Goal: Find contact information: Find contact information

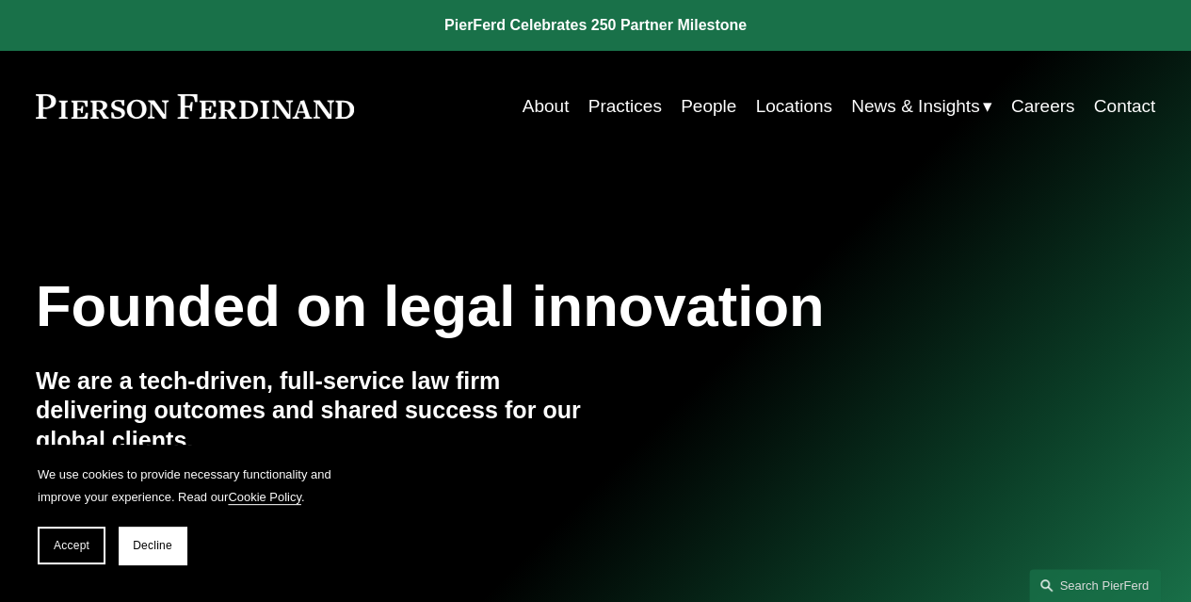
click at [708, 106] on link "People" at bounding box center [709, 106] width 56 height 36
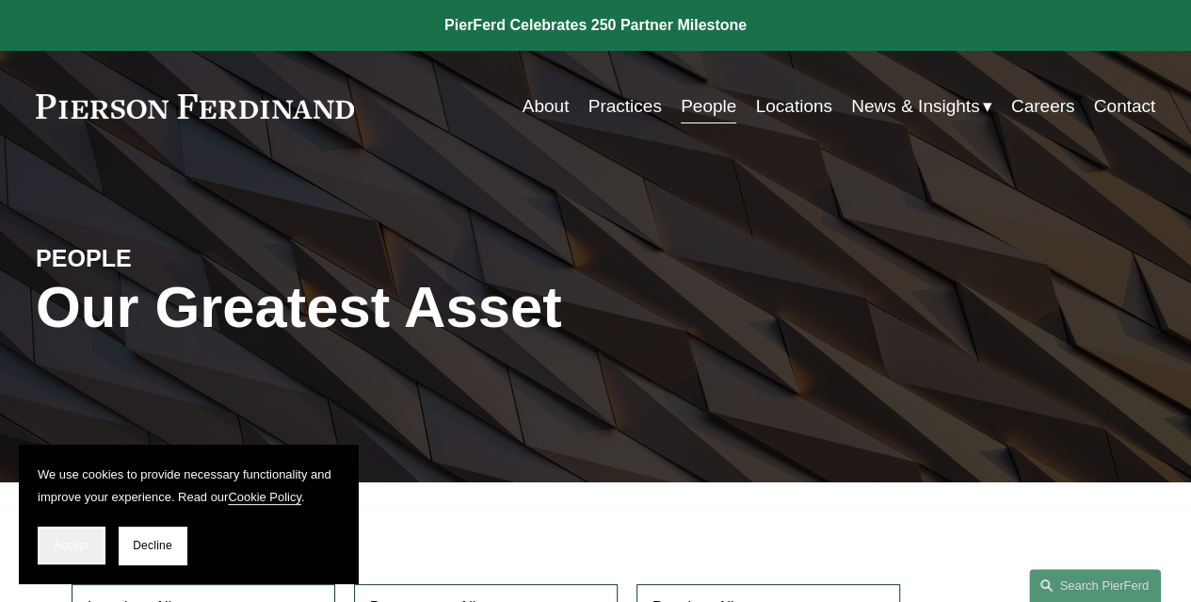
click at [77, 561] on button "Accept" at bounding box center [72, 545] width 68 height 38
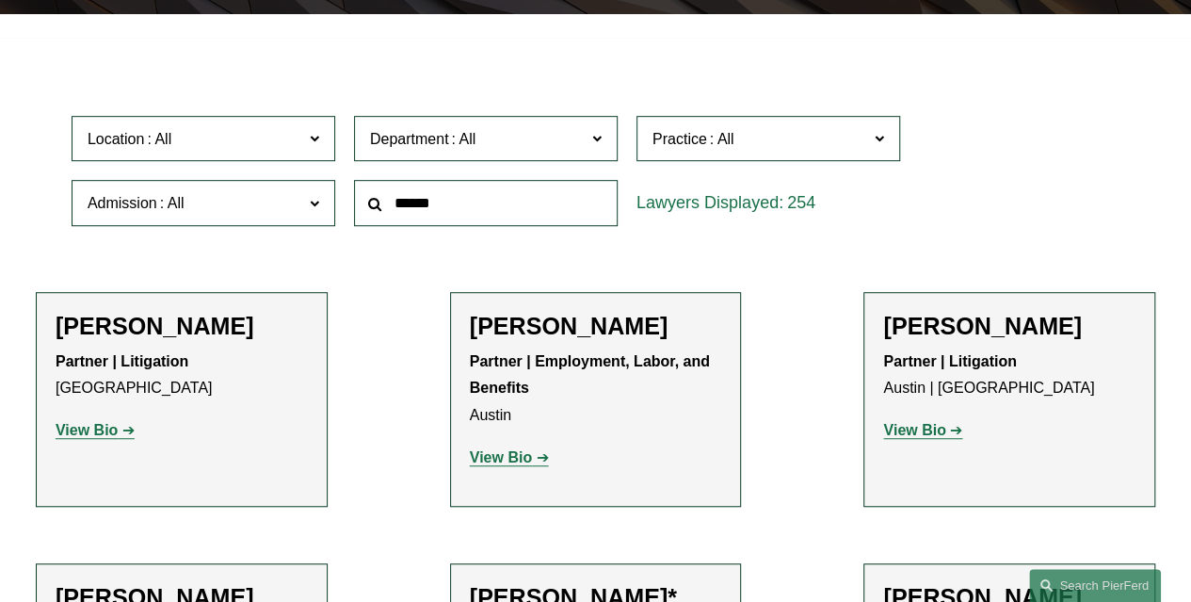
scroll to position [494, 0]
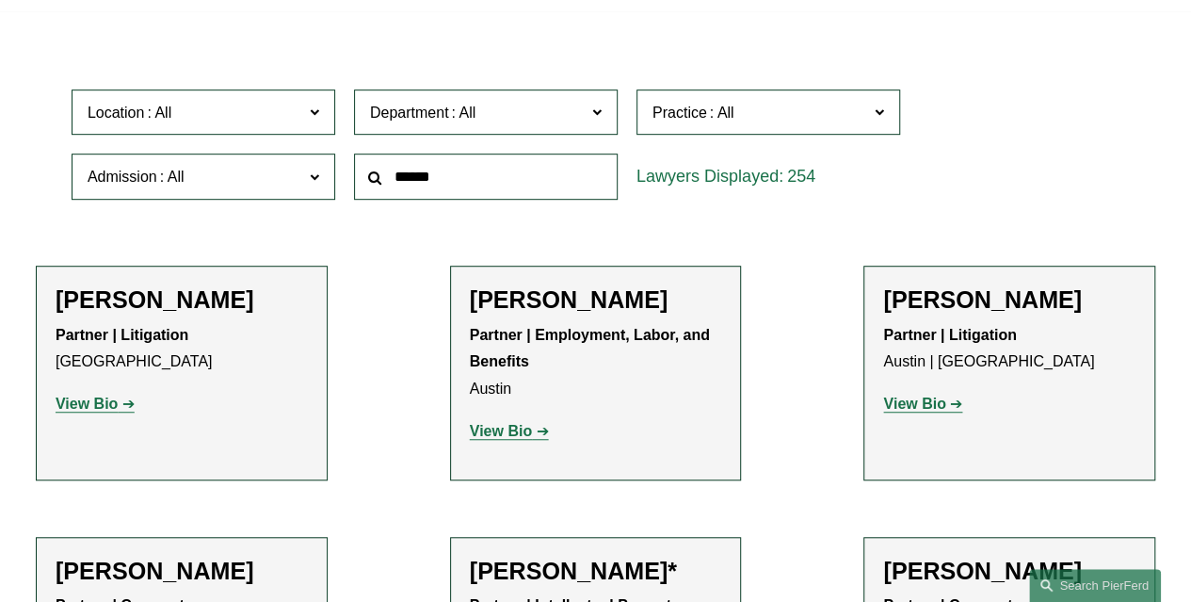
click at [409, 192] on input "text" at bounding box center [486, 176] width 264 height 46
type input "*****"
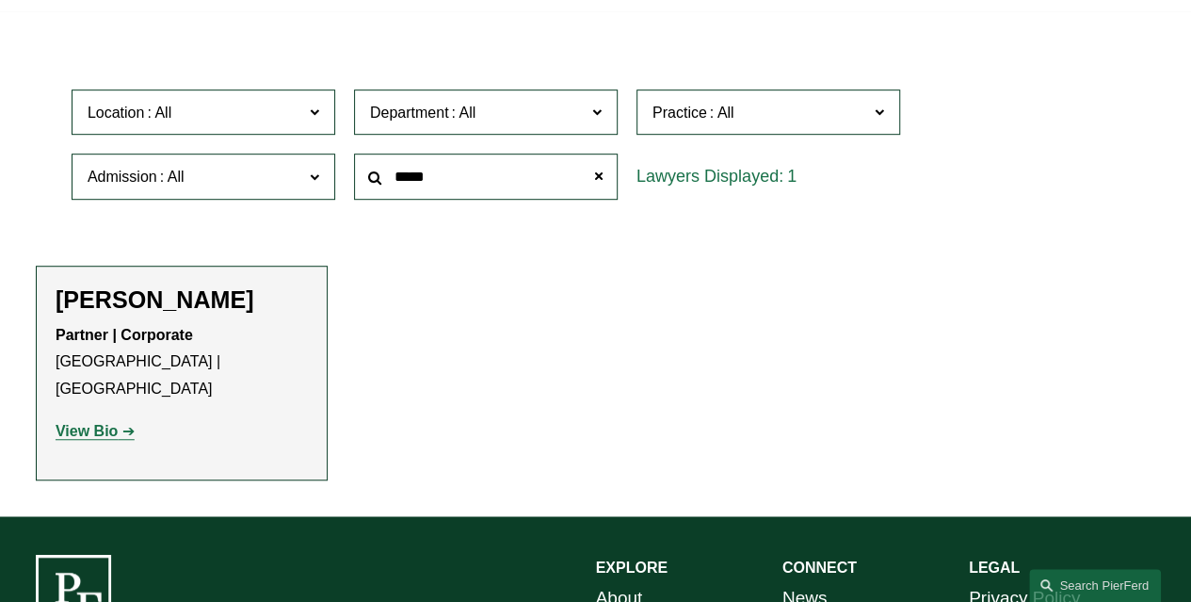
click at [104, 423] on strong "View Bio" at bounding box center [87, 431] width 62 height 16
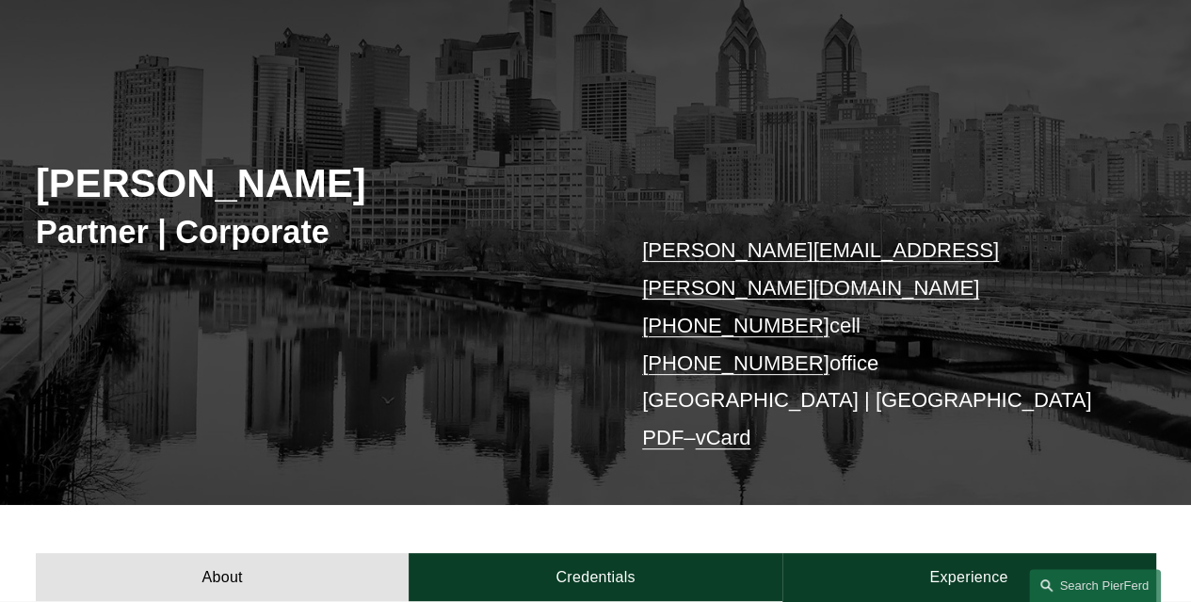
scroll to position [142, 0]
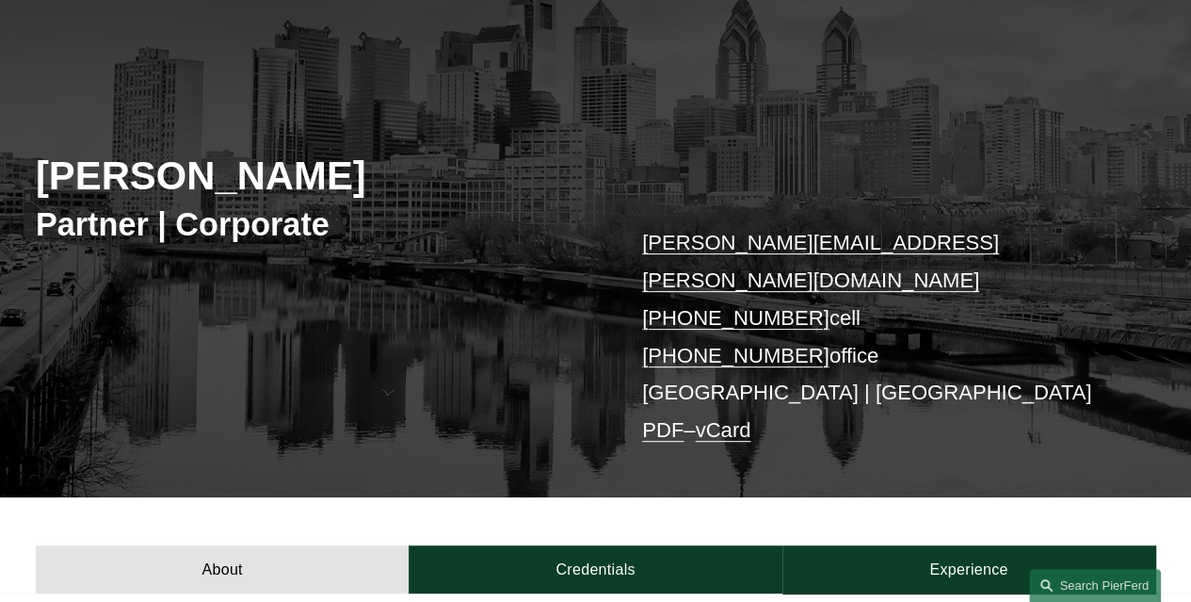
click at [665, 418] on link "PDF" at bounding box center [662, 430] width 41 height 24
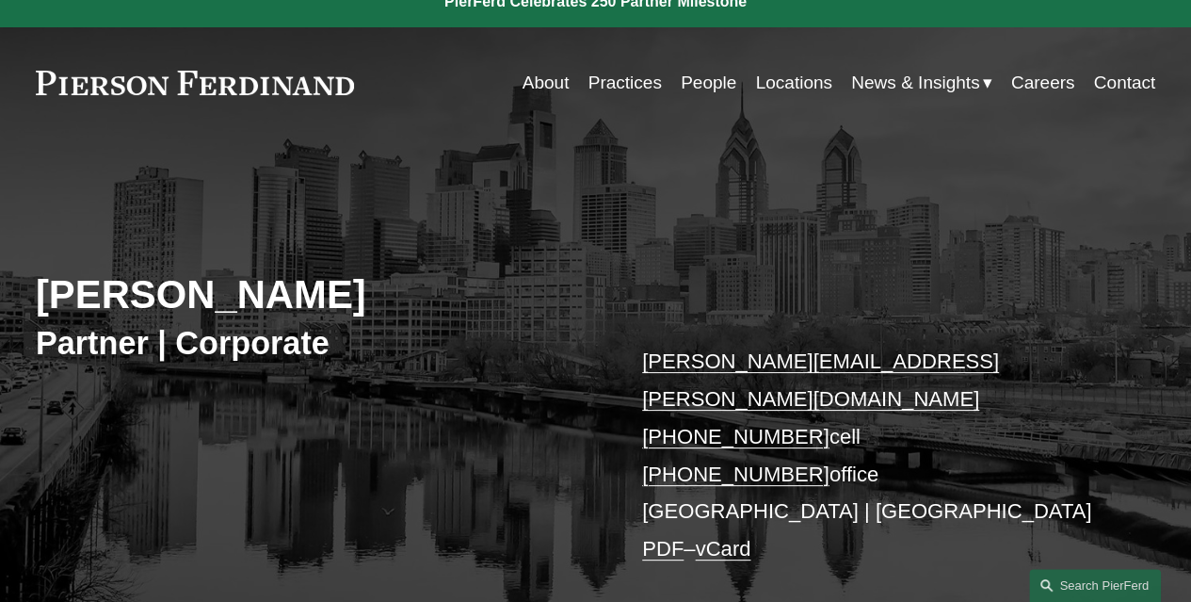
scroll to position [24, 0]
click at [1128, 76] on link "Contact" at bounding box center [1125, 82] width 62 height 36
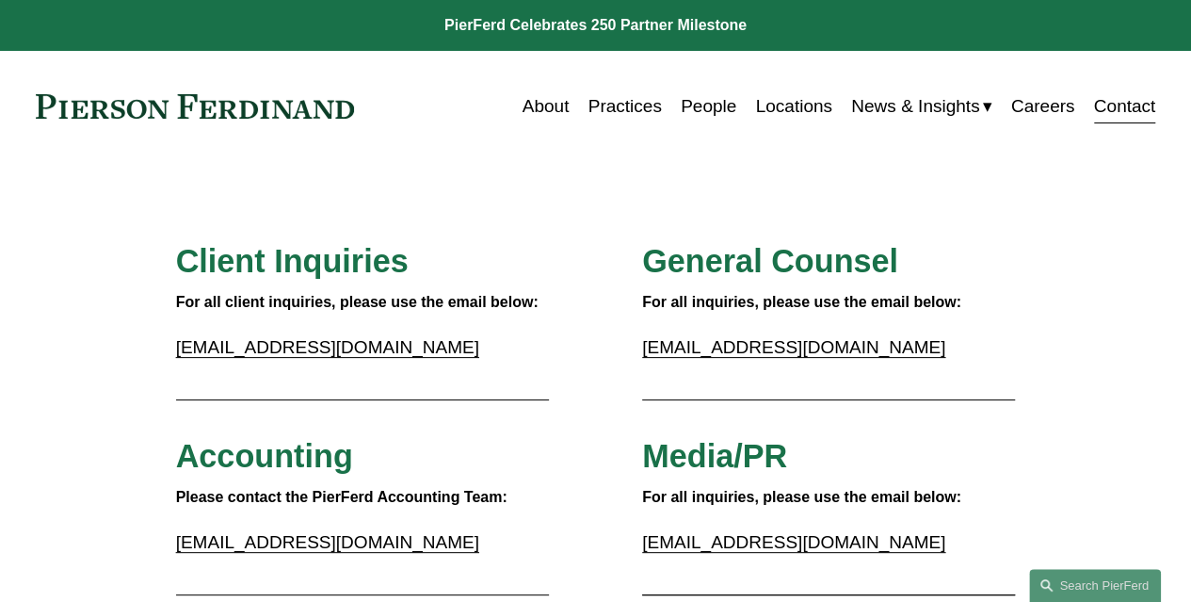
click at [794, 109] on link "Locations" at bounding box center [793, 106] width 76 height 36
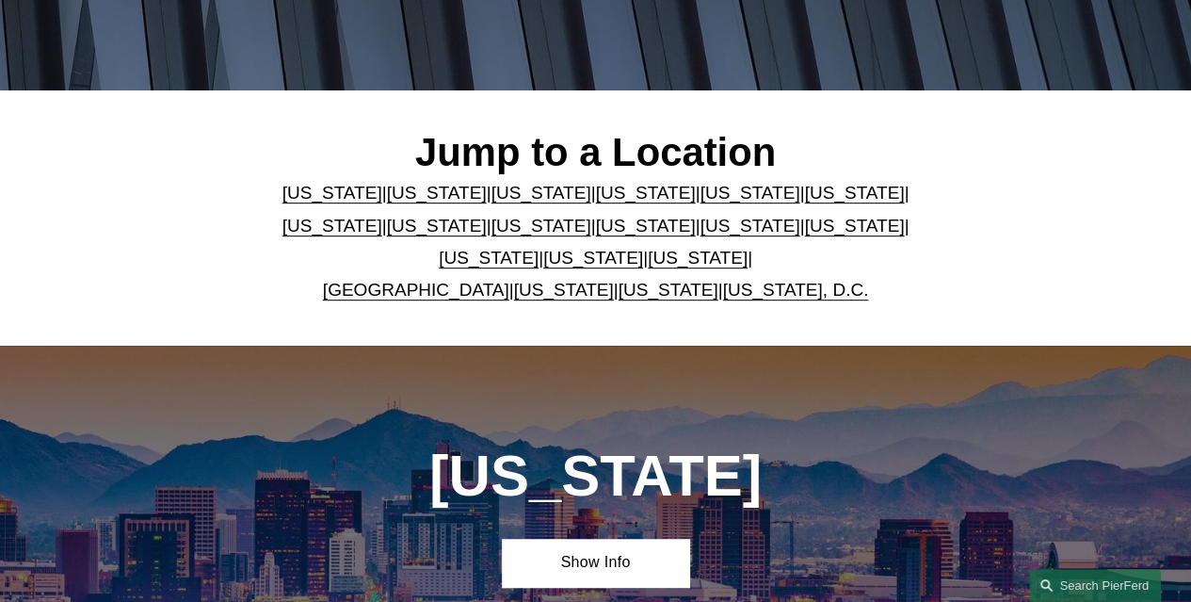
scroll to position [399, 0]
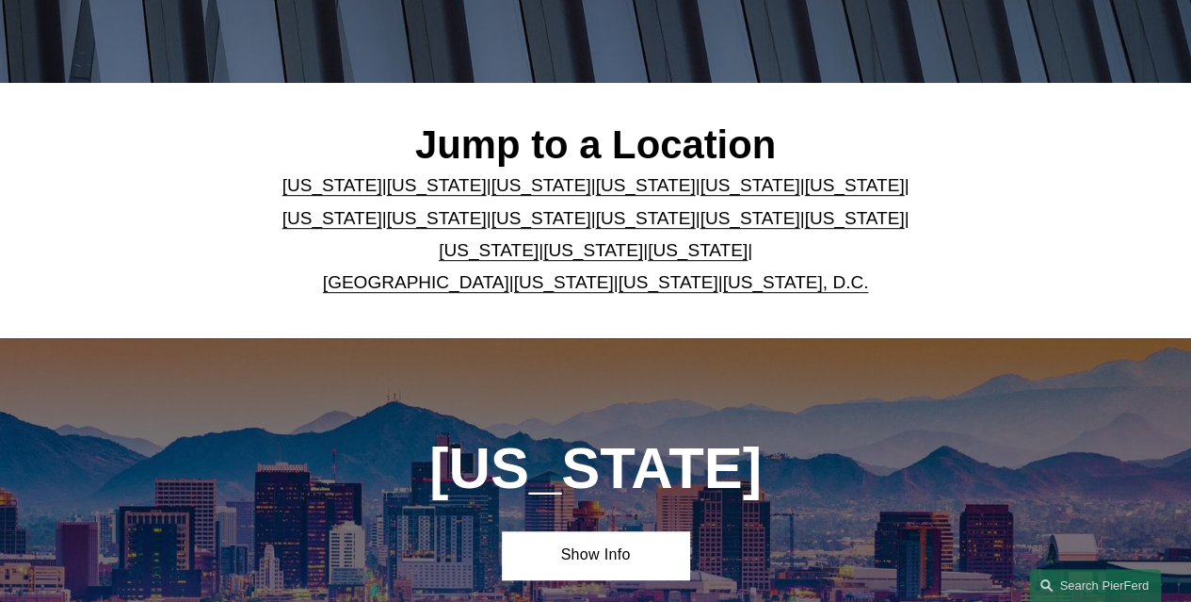
click at [568, 255] on link "[US_STATE]" at bounding box center [593, 250] width 100 height 20
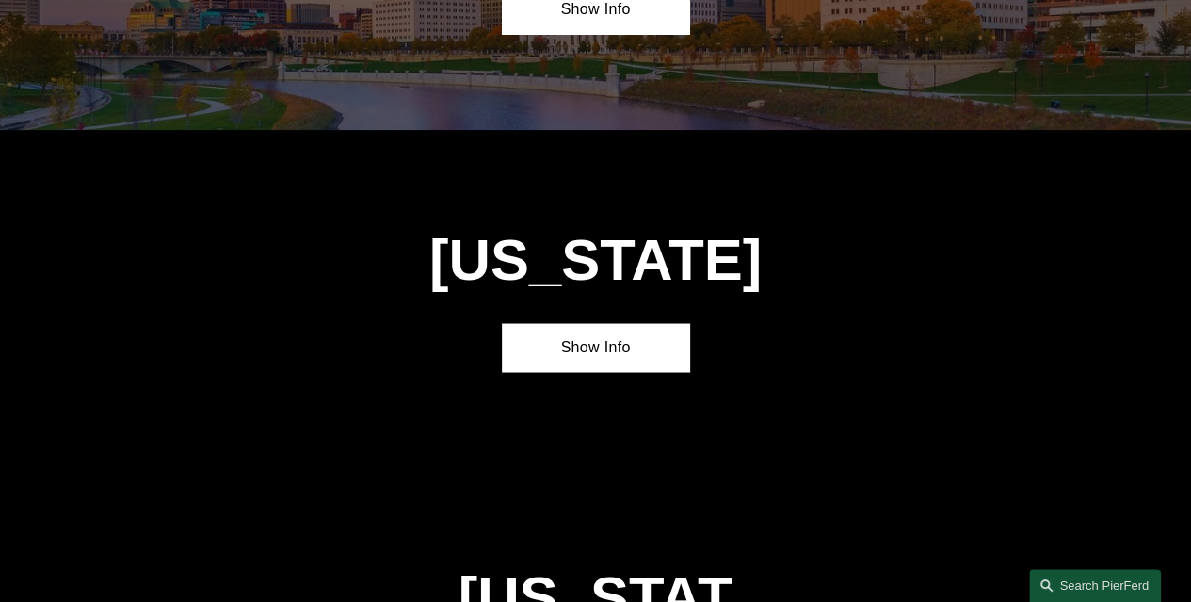
scroll to position [5174, 0]
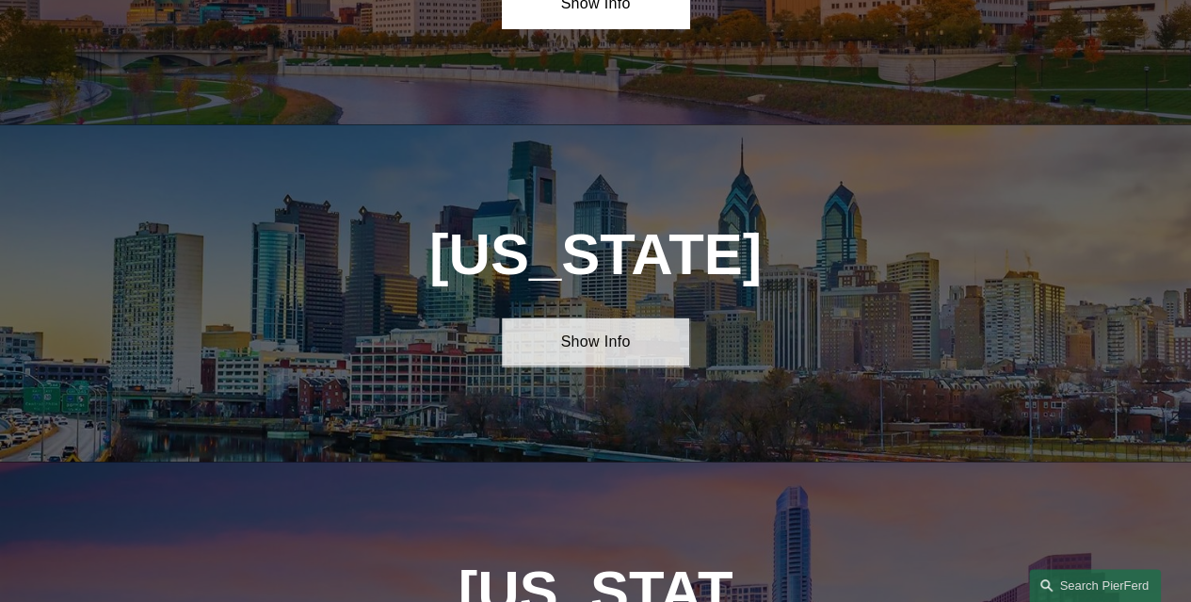
click at [565, 317] on link "Show Info" at bounding box center [595, 341] width 186 height 48
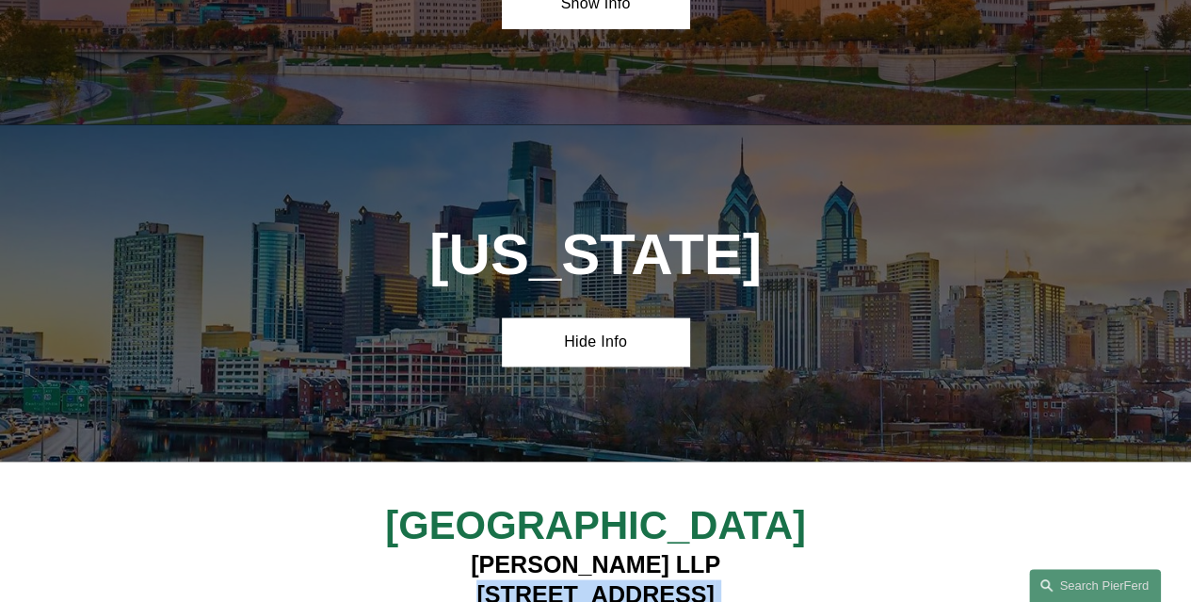
drag, startPoint x: 429, startPoint y: 481, endPoint x: 779, endPoint y: 509, distance: 351.3
click at [791, 549] on h4 "Pierson Ferdinand LLP 1650 Market Street, Suite 3600 Philadelphia, PA 19103" at bounding box center [595, 609] width 466 height 120
copy h4 "1650 Market Street, Suite 3600 Philadelphia, PA 19103"
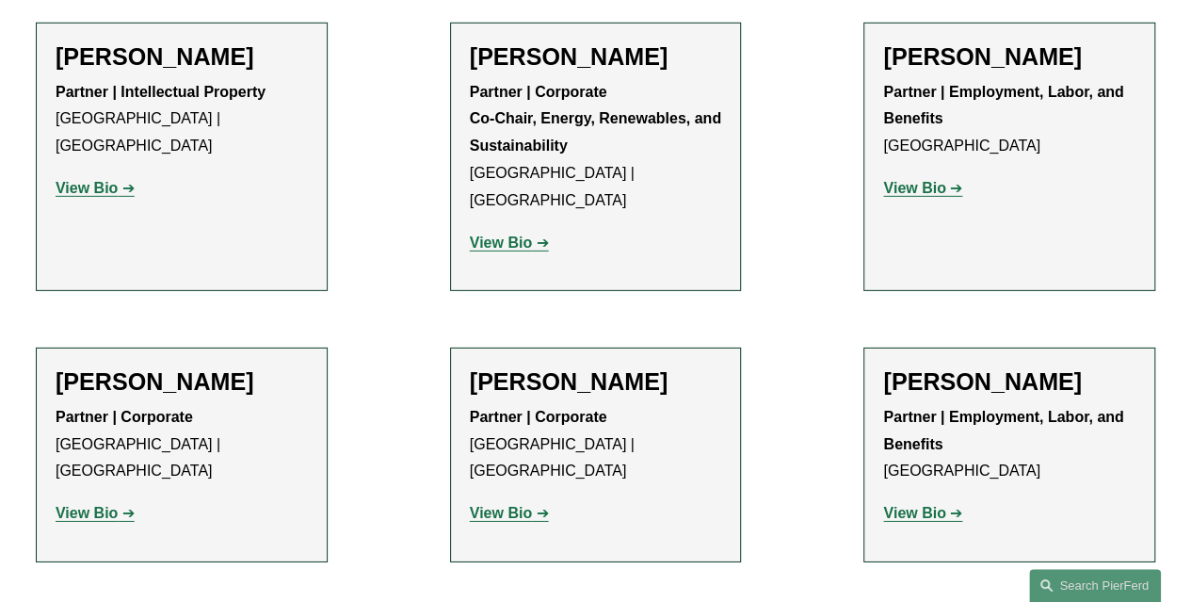
scroll to position [2778, 0]
